Goal: Task Accomplishment & Management: Use online tool/utility

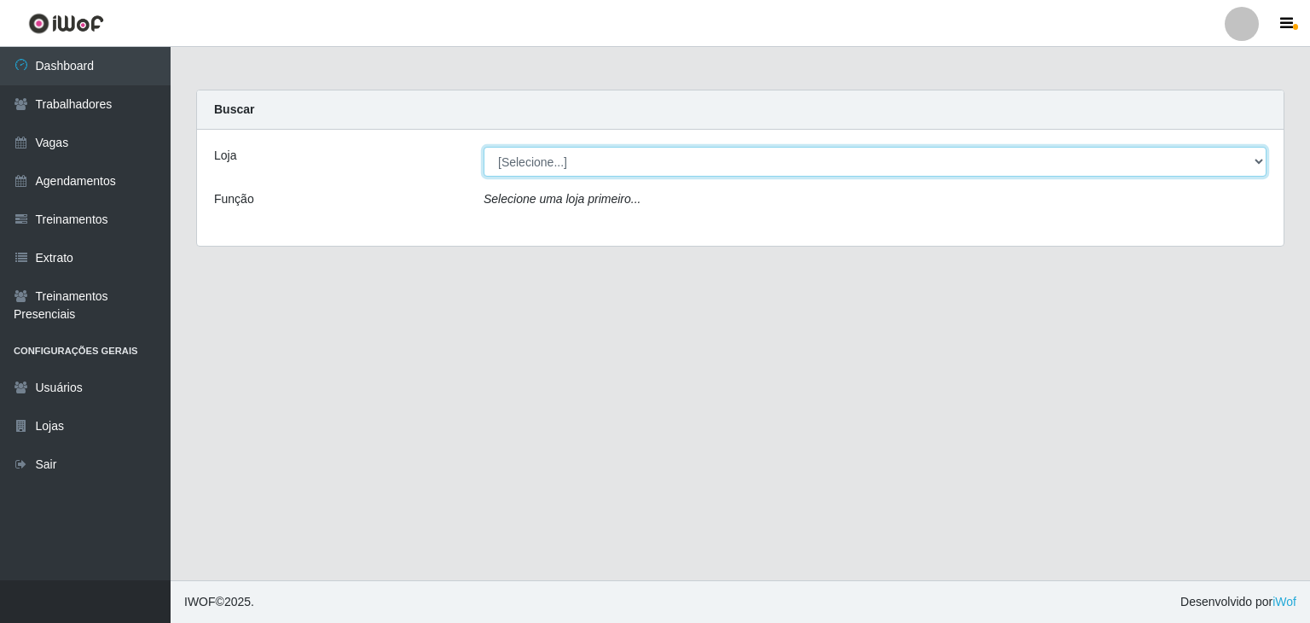
click at [1233, 168] on select "[Selecione...] Leite Clan - Bayeux" at bounding box center [875, 162] width 783 height 30
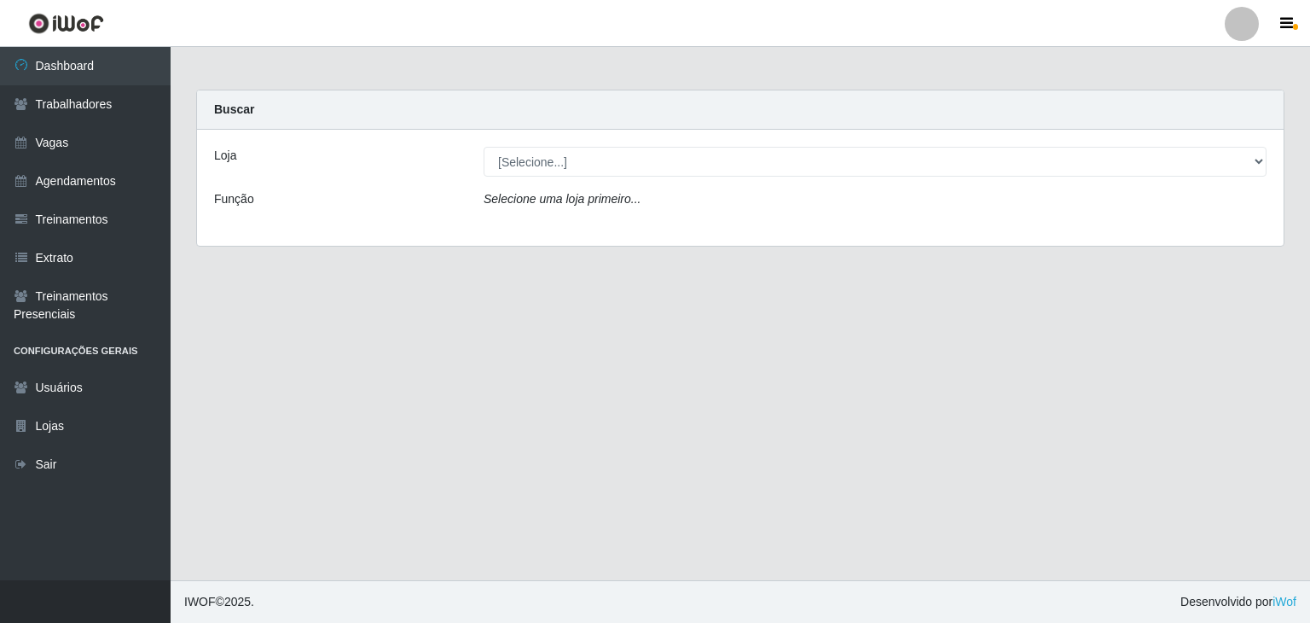
click at [856, 223] on div "Loja [Selecione...] Leite Clan - Bayeux Função Selecione uma loja primeiro..." at bounding box center [740, 188] width 1087 height 116
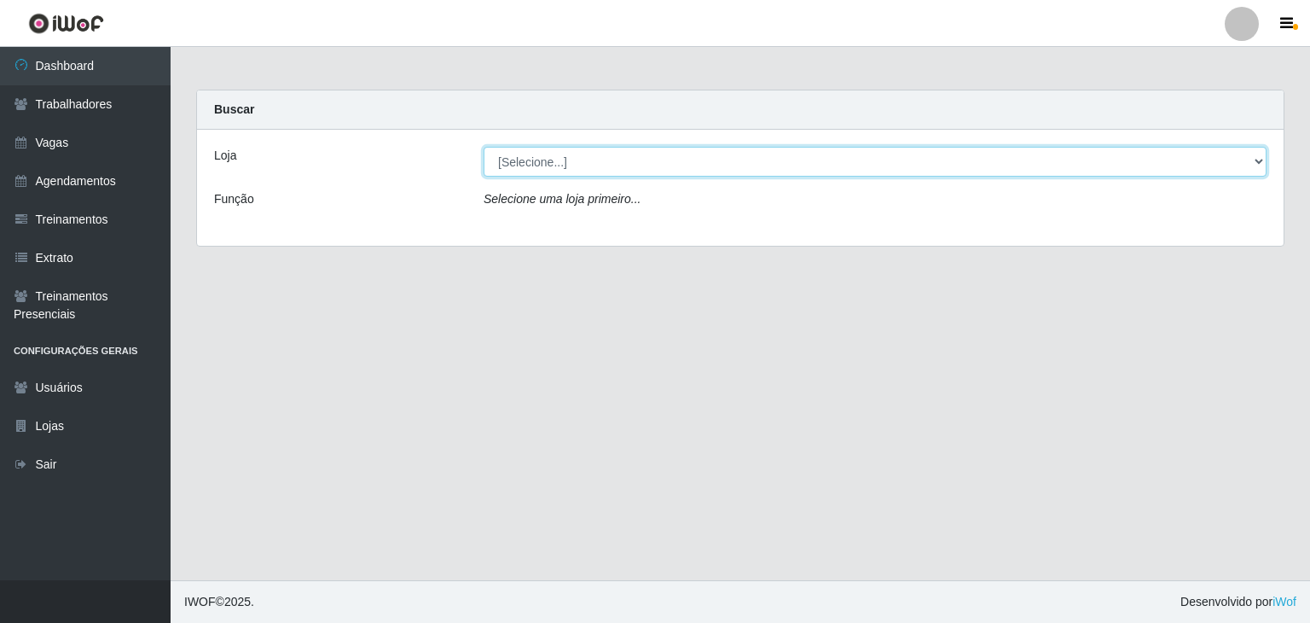
click at [880, 172] on select "[Selecione...] Leite Clan - Bayeux" at bounding box center [875, 162] width 783 height 30
select select "452"
click at [484, 147] on select "[Selecione...] Leite Clan - Bayeux" at bounding box center [875, 162] width 783 height 30
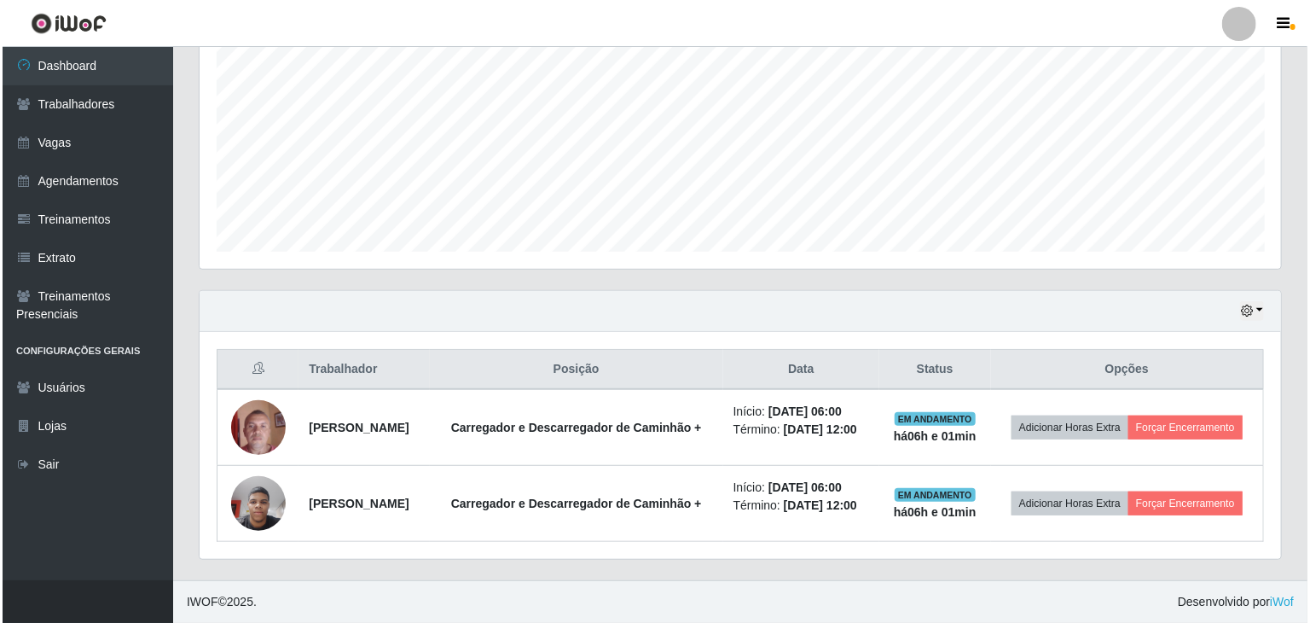
scroll to position [381, 0]
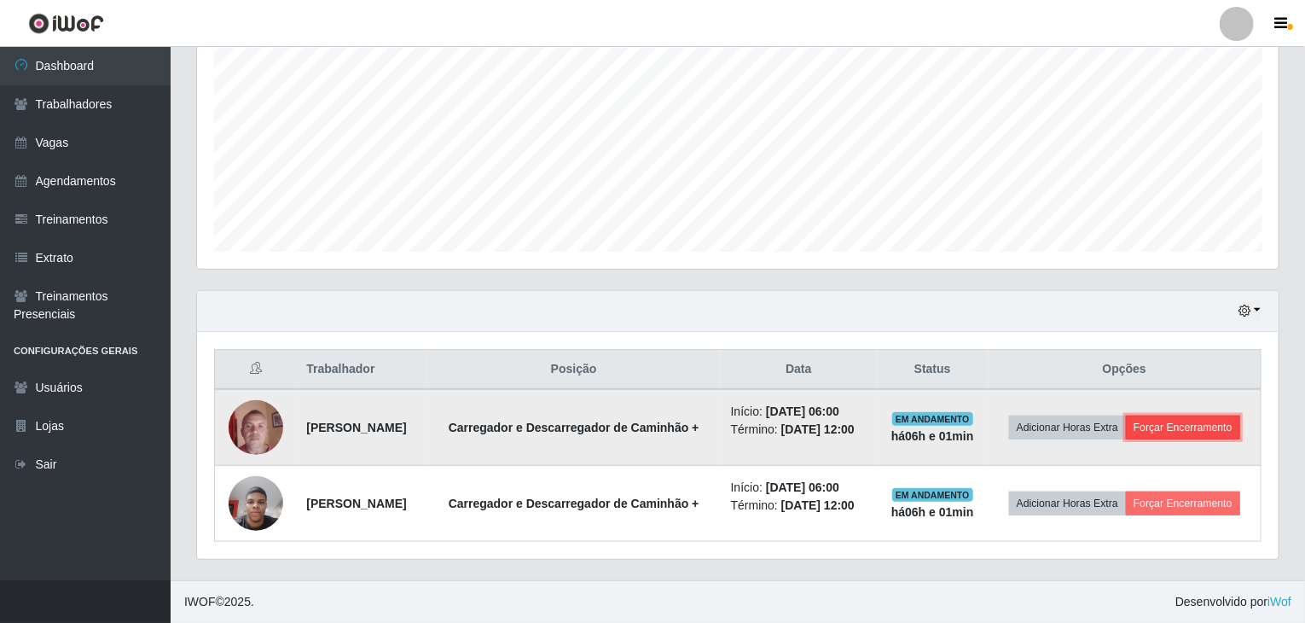
click at [1129, 421] on button "Forçar Encerramento" at bounding box center [1183, 427] width 114 height 24
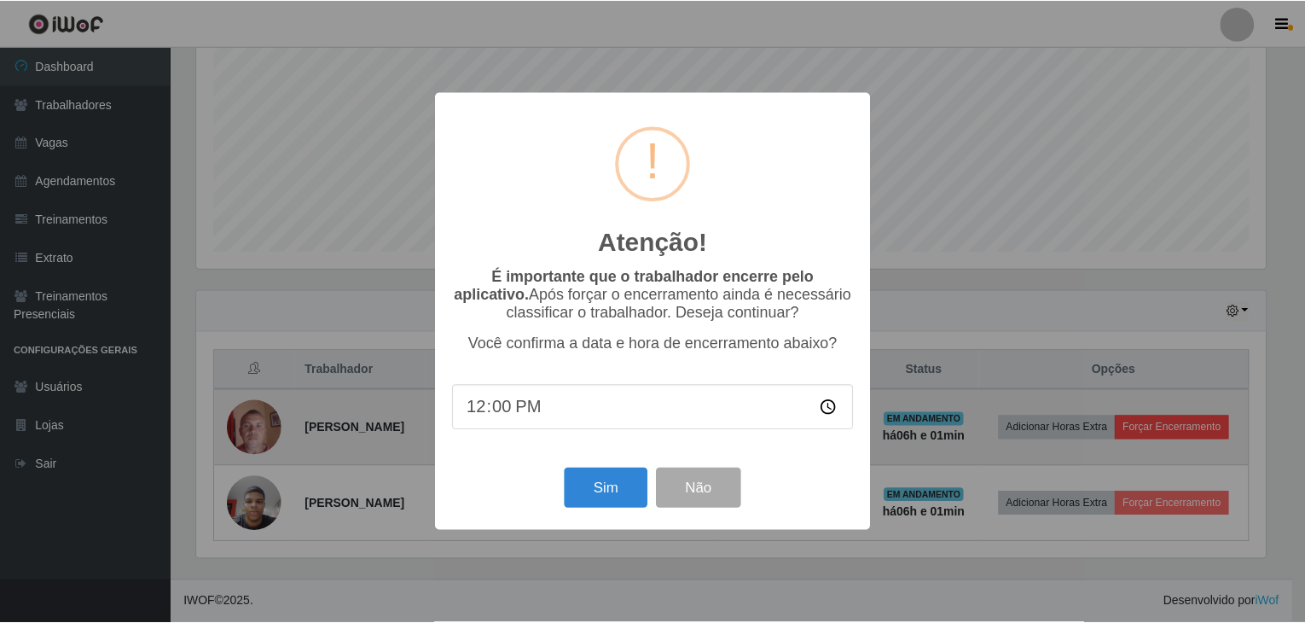
scroll to position [354, 1075]
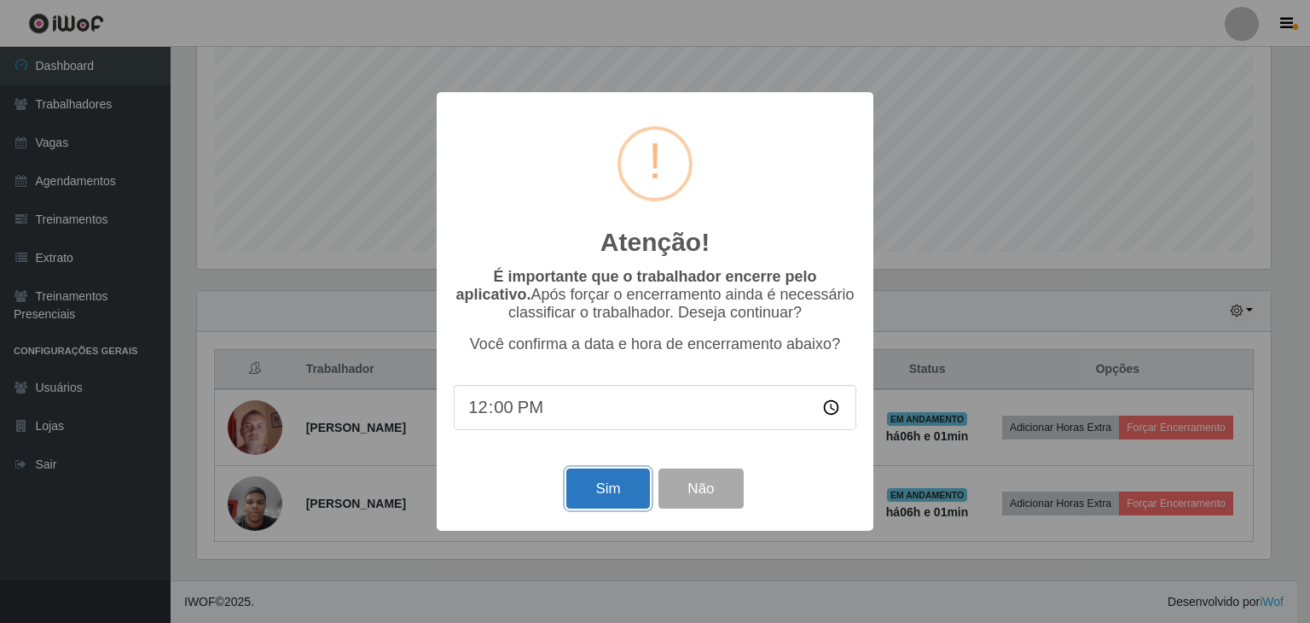
click at [616, 493] on button "Sim" at bounding box center [607, 488] width 83 height 40
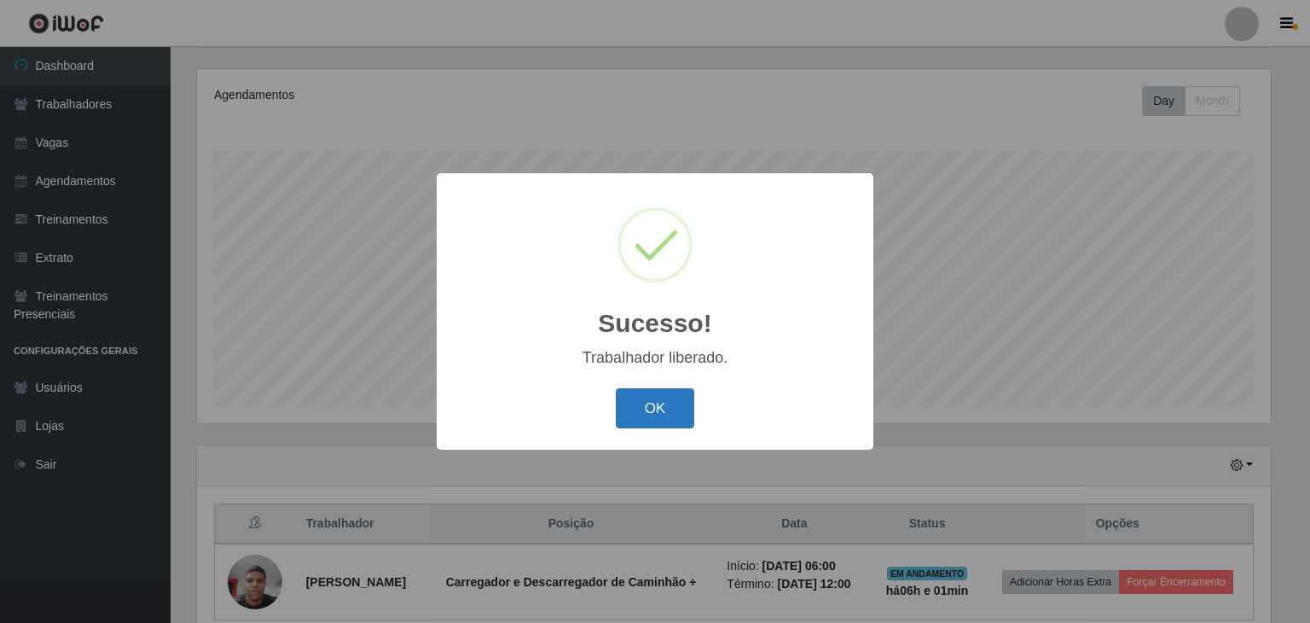
click at [653, 401] on button "OK" at bounding box center [655, 408] width 79 height 40
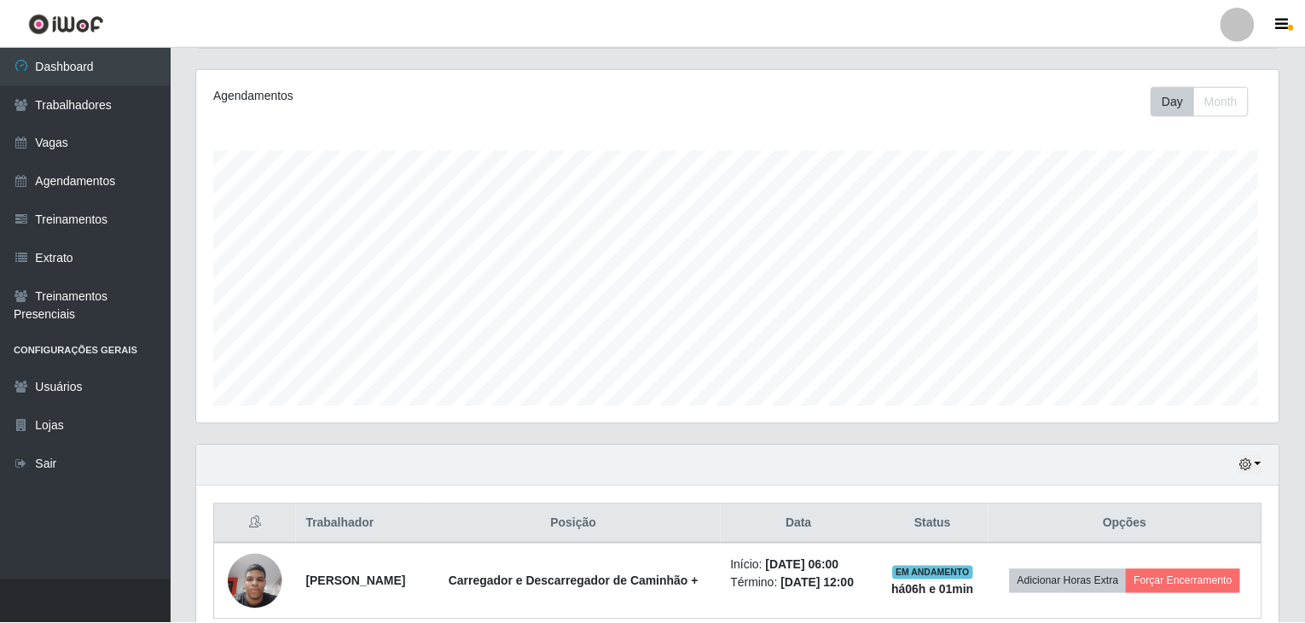
scroll to position [354, 1082]
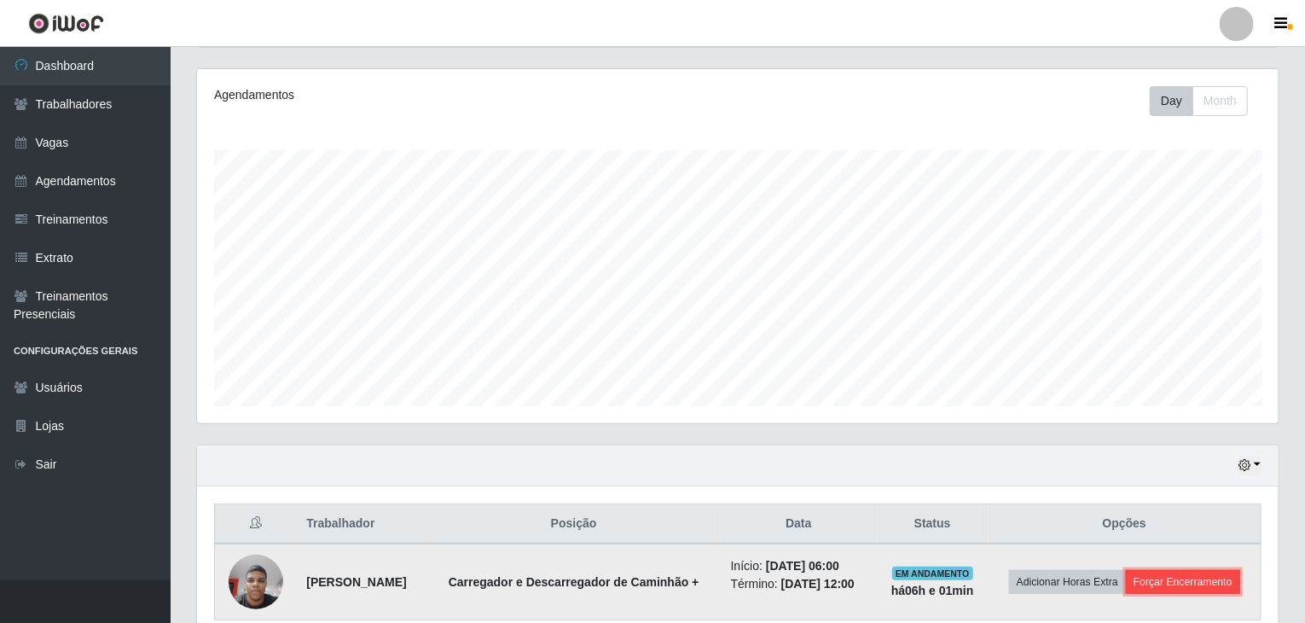
click at [1153, 589] on button "Forçar Encerramento" at bounding box center [1183, 582] width 114 height 24
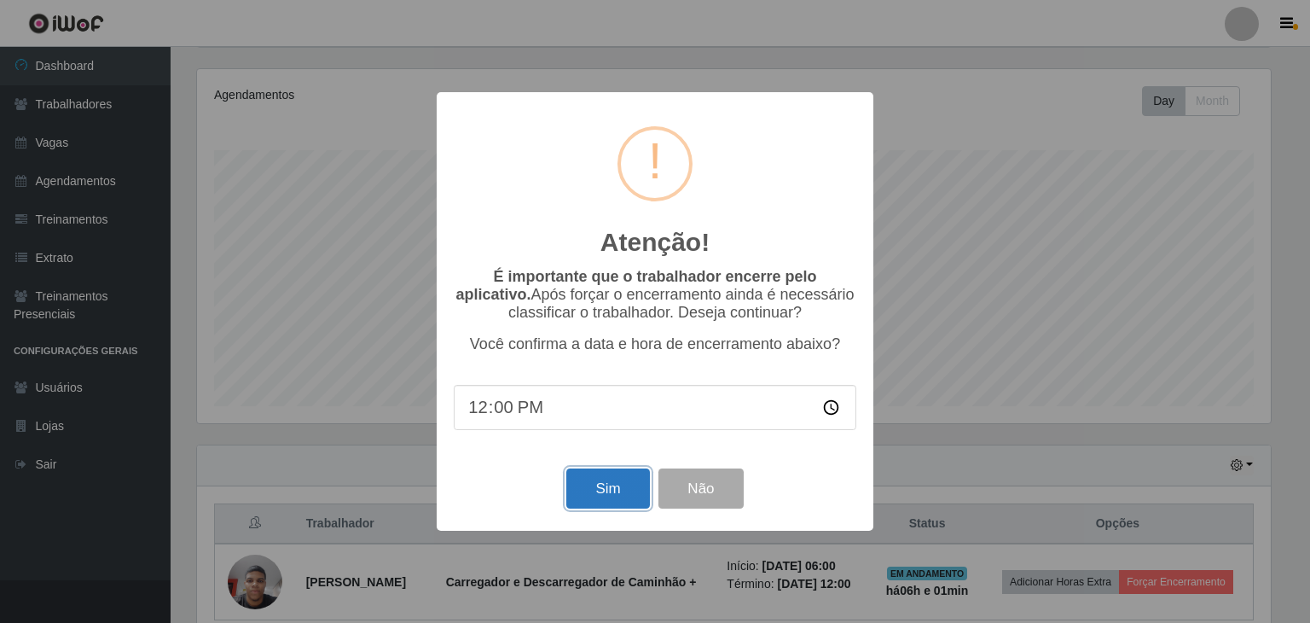
click at [629, 482] on button "Sim" at bounding box center [607, 488] width 83 height 40
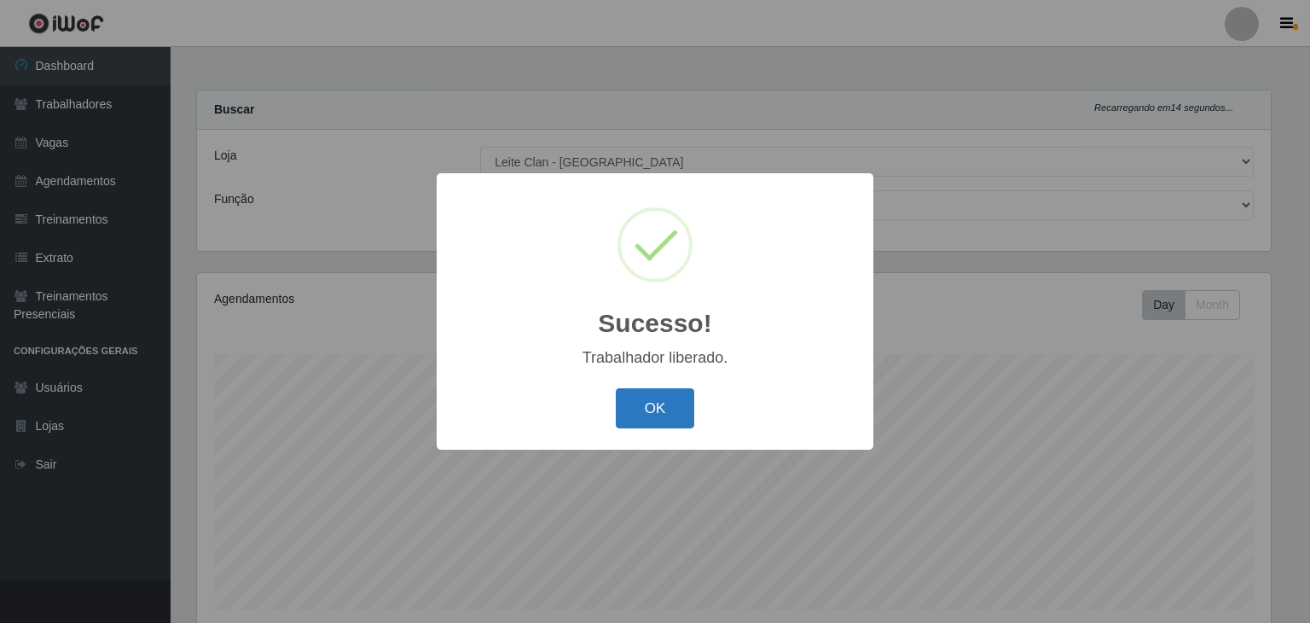
click at [660, 406] on button "OK" at bounding box center [655, 408] width 79 height 40
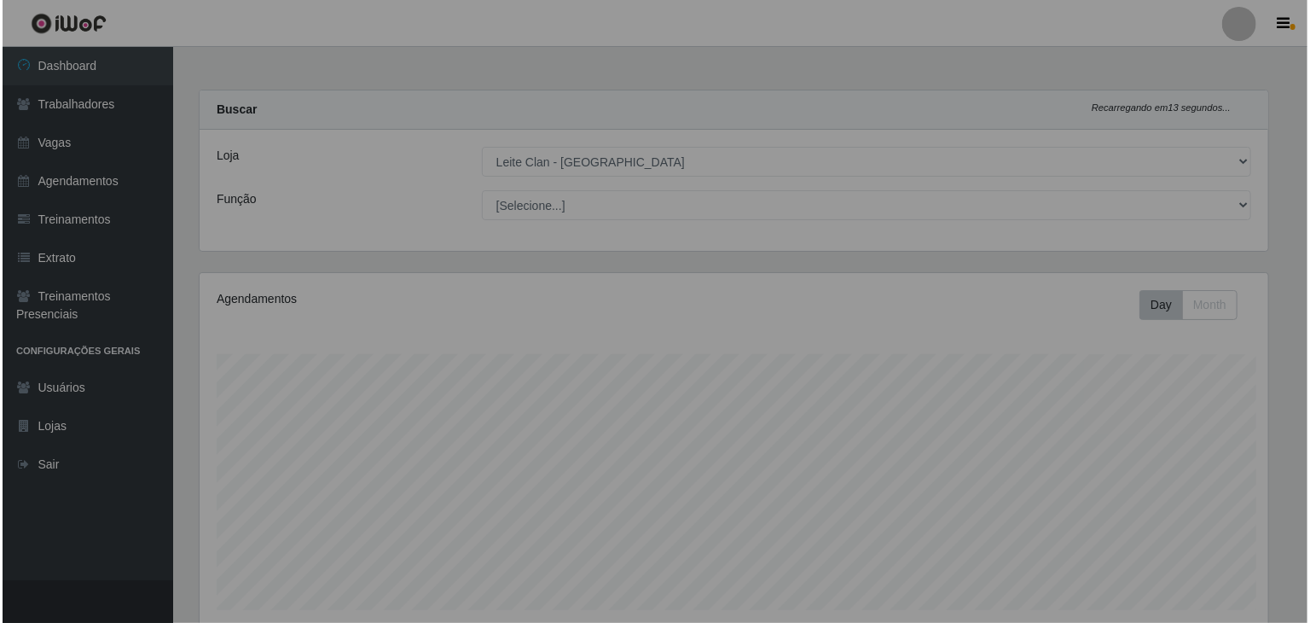
scroll to position [354, 1082]
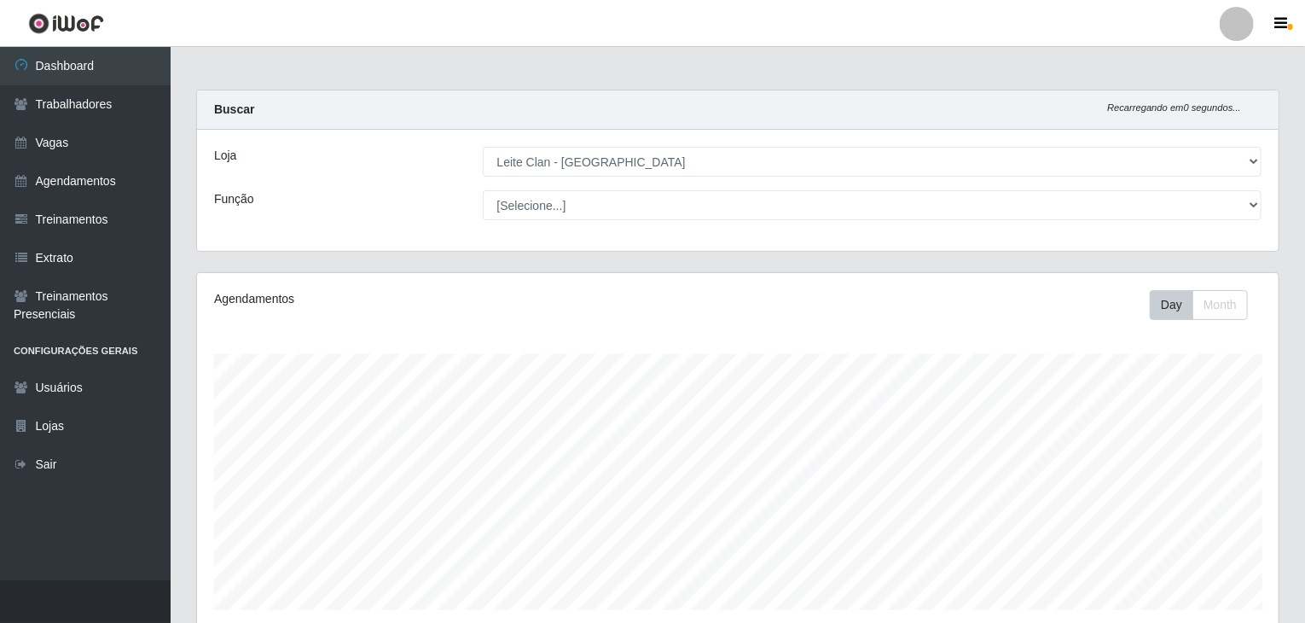
click at [1250, 24] on div at bounding box center [1237, 24] width 34 height 34
click at [1182, 57] on button "Perfil" at bounding box center [1204, 62] width 154 height 36
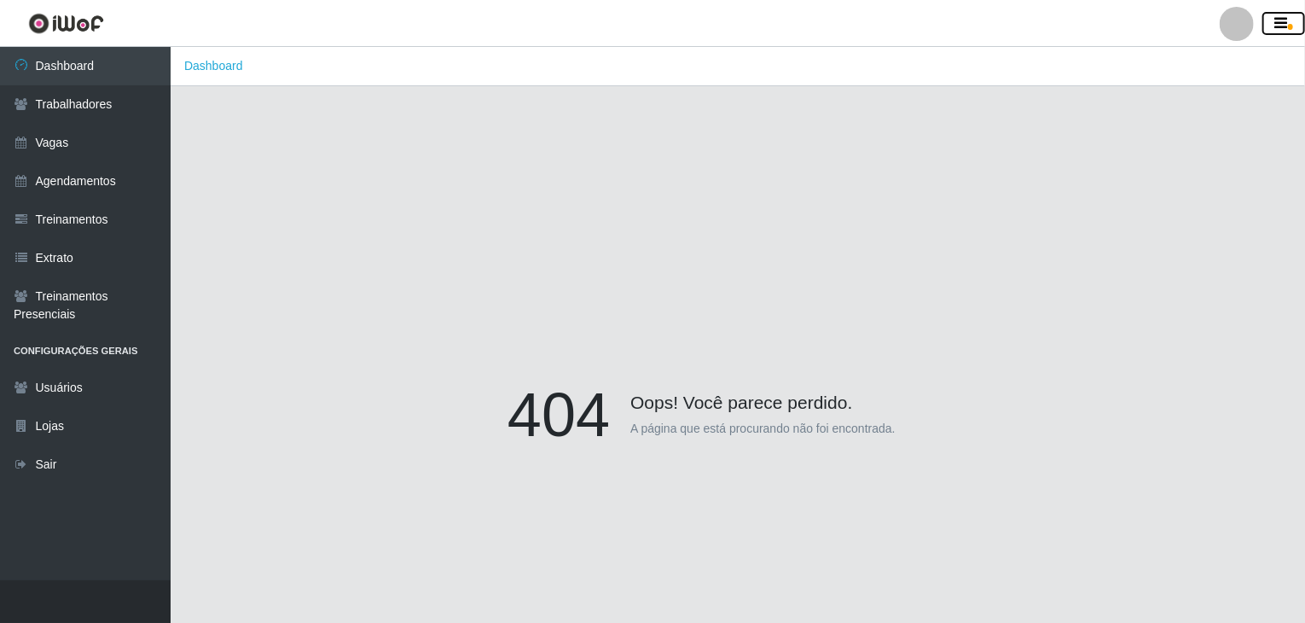
click at [1283, 28] on icon "button" at bounding box center [1281, 23] width 13 height 15
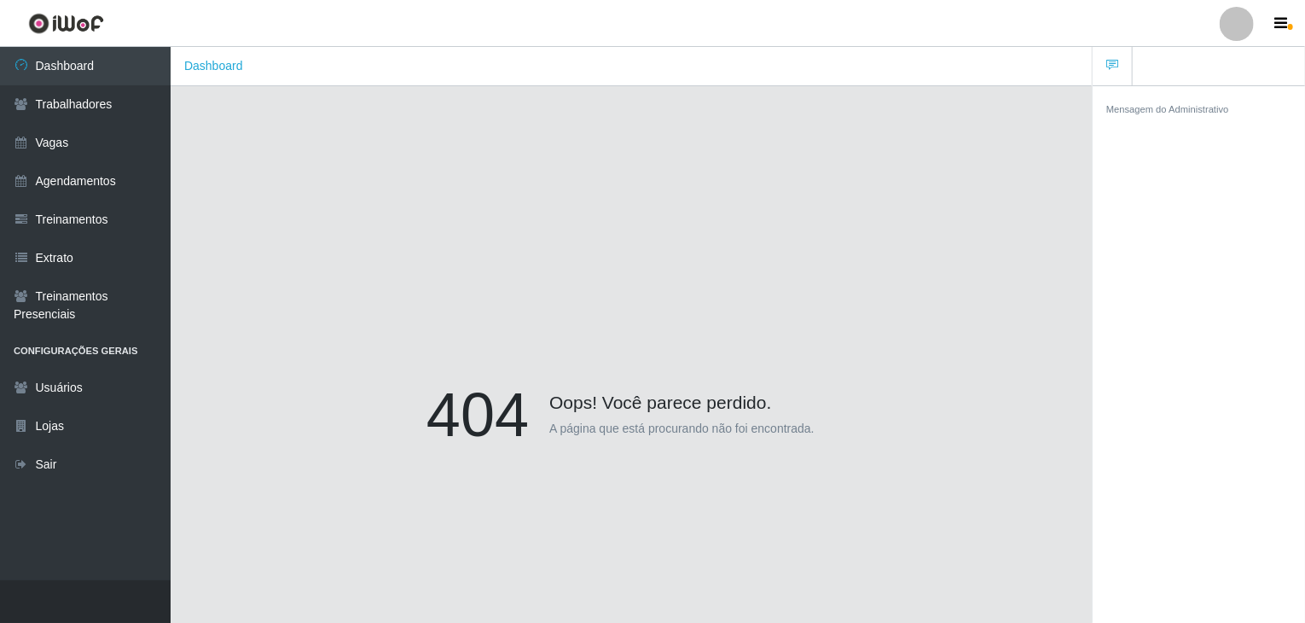
click at [1246, 27] on div at bounding box center [1237, 24] width 34 height 34
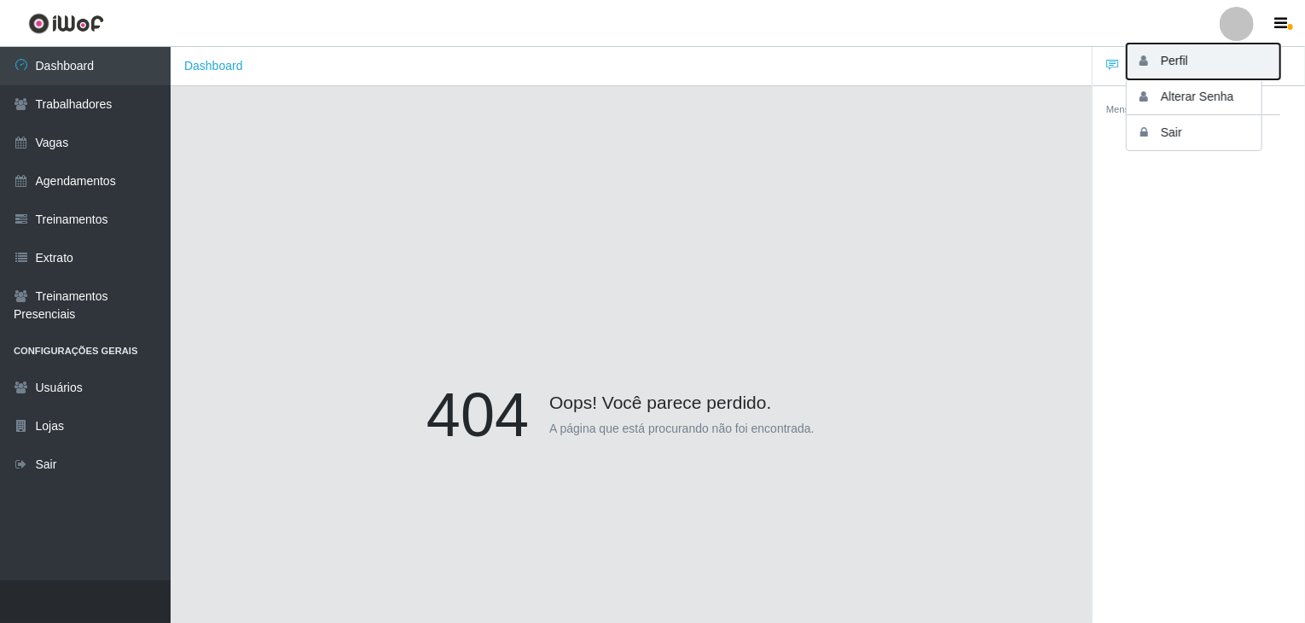
click at [1167, 73] on button "Perfil" at bounding box center [1204, 62] width 154 height 36
